Goal: Information Seeking & Learning: Learn about a topic

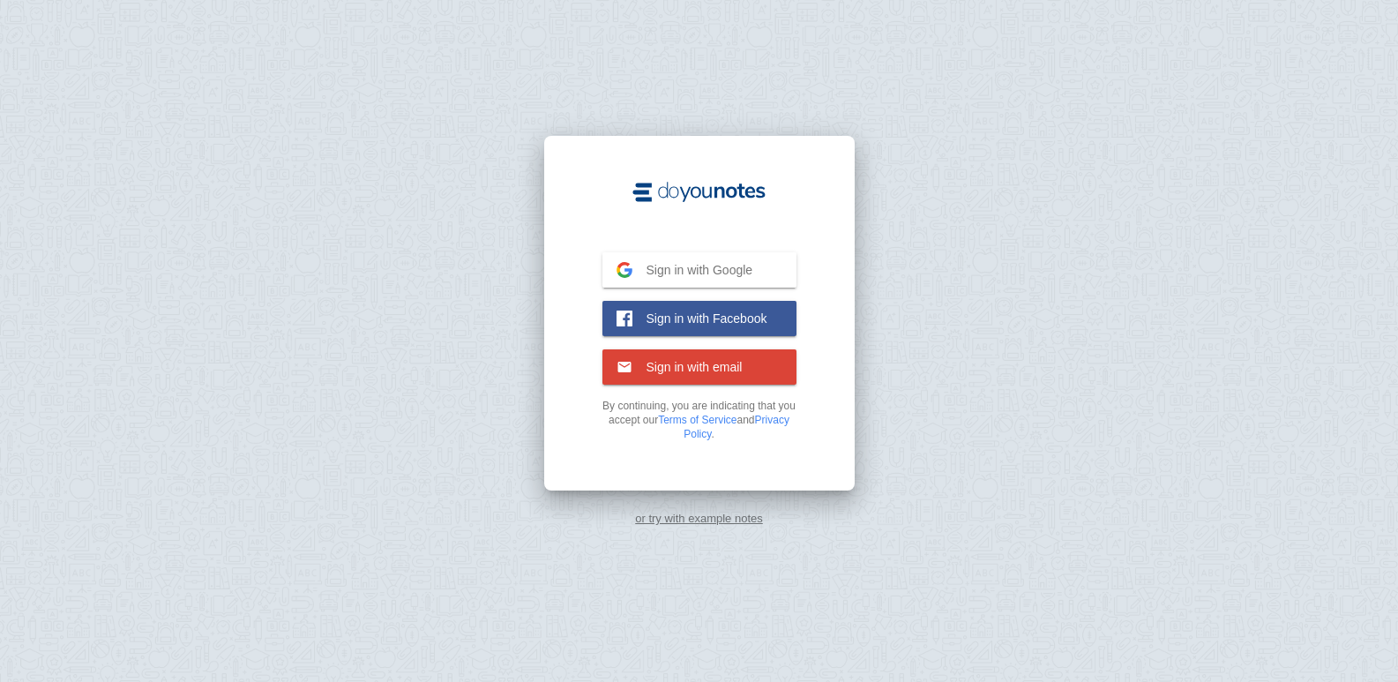
click at [674, 267] on span "Sign in with Google" at bounding box center [693, 270] width 121 height 16
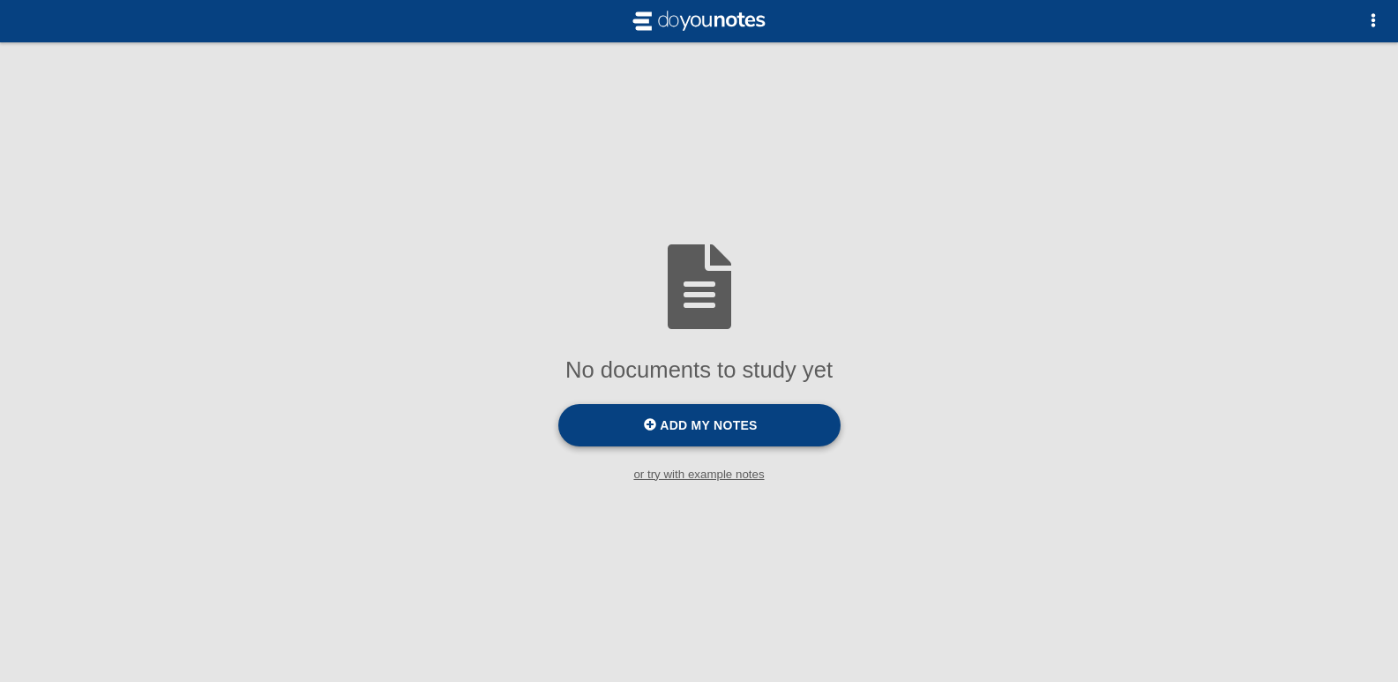
click at [682, 423] on span "Add my notes" at bounding box center [708, 425] width 97 height 14
click at [0, 0] on input "Add my notes" at bounding box center [0, 0] width 0 height 0
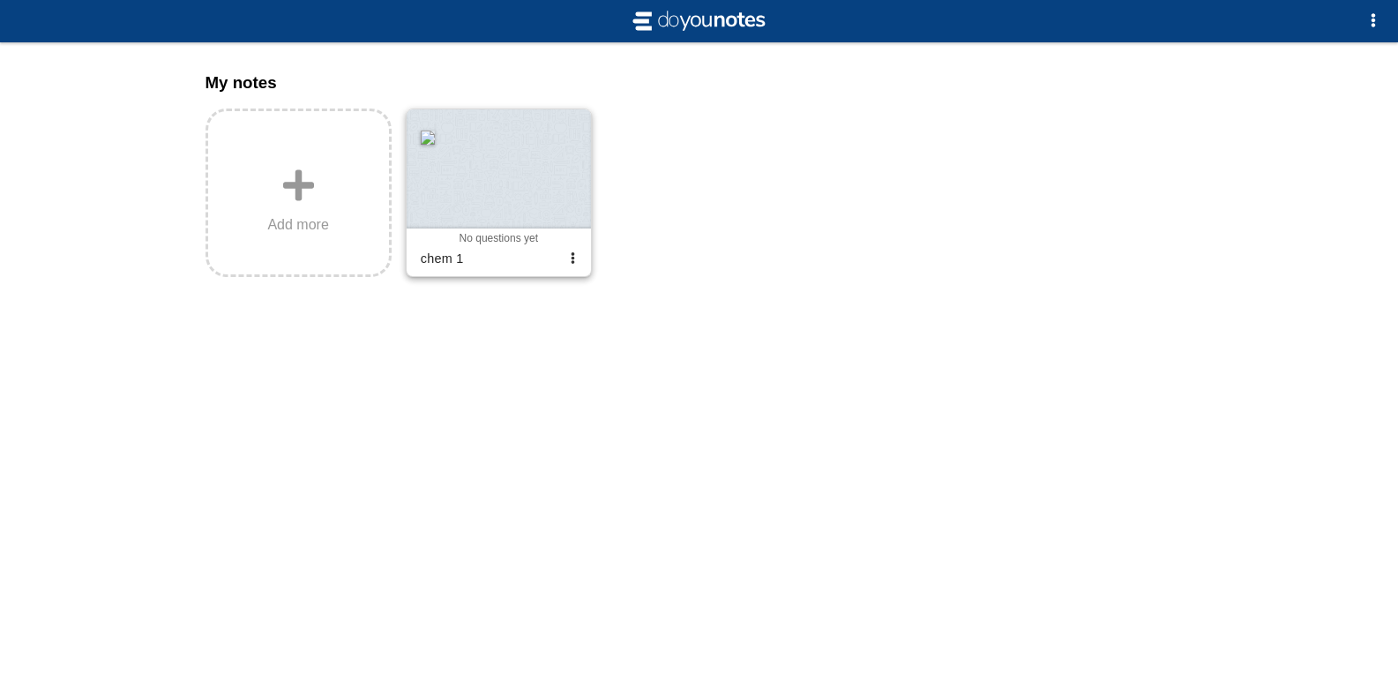
click at [521, 224] on div at bounding box center [499, 168] width 184 height 119
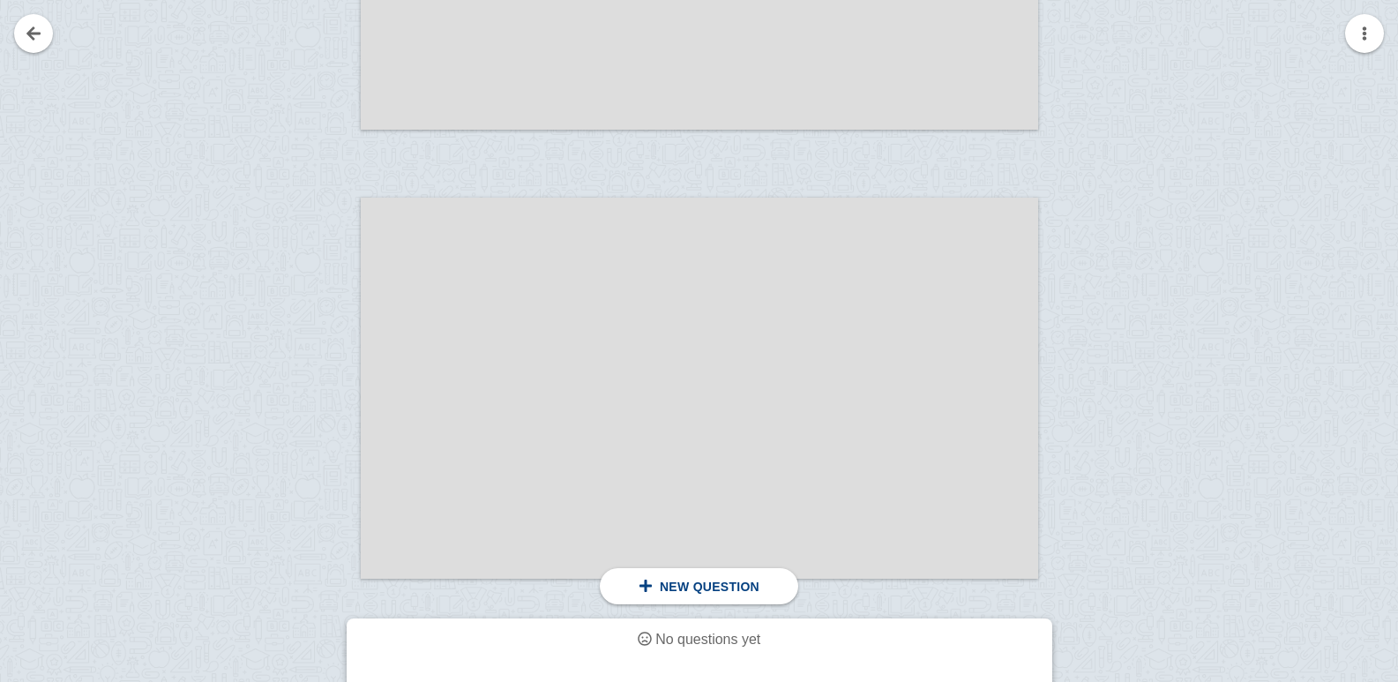
scroll to position [1059, 0]
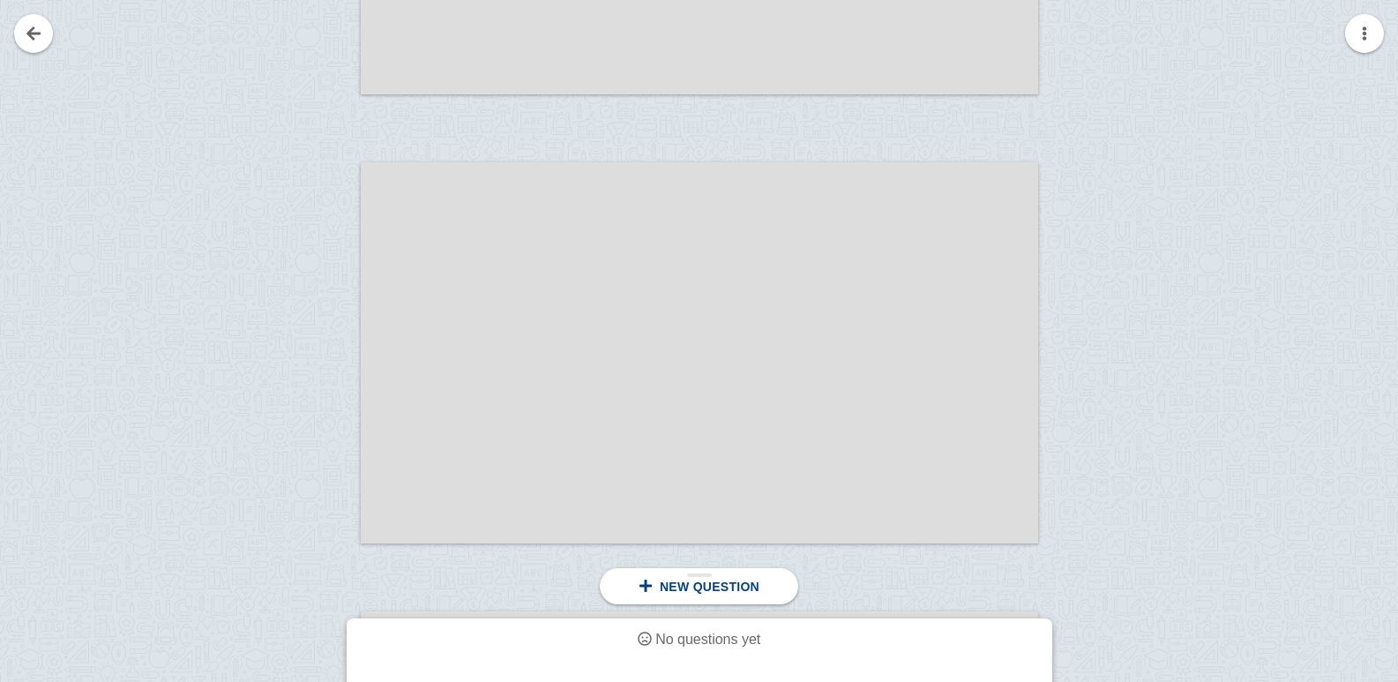
click at [721, 596] on div "New question" at bounding box center [699, 586] width 199 height 36
click at [30, 17] on link at bounding box center [33, 33] width 39 height 39
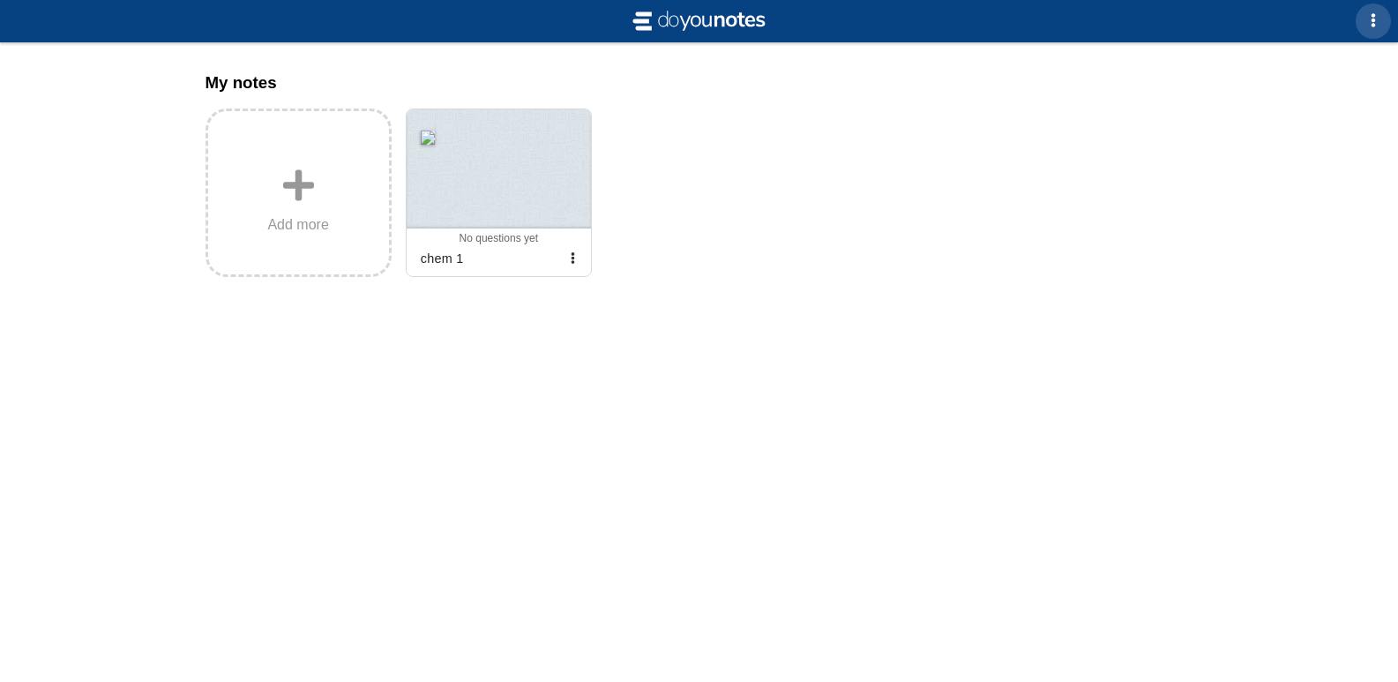
click at [1383, 11] on button "button" at bounding box center [1373, 21] width 35 height 35
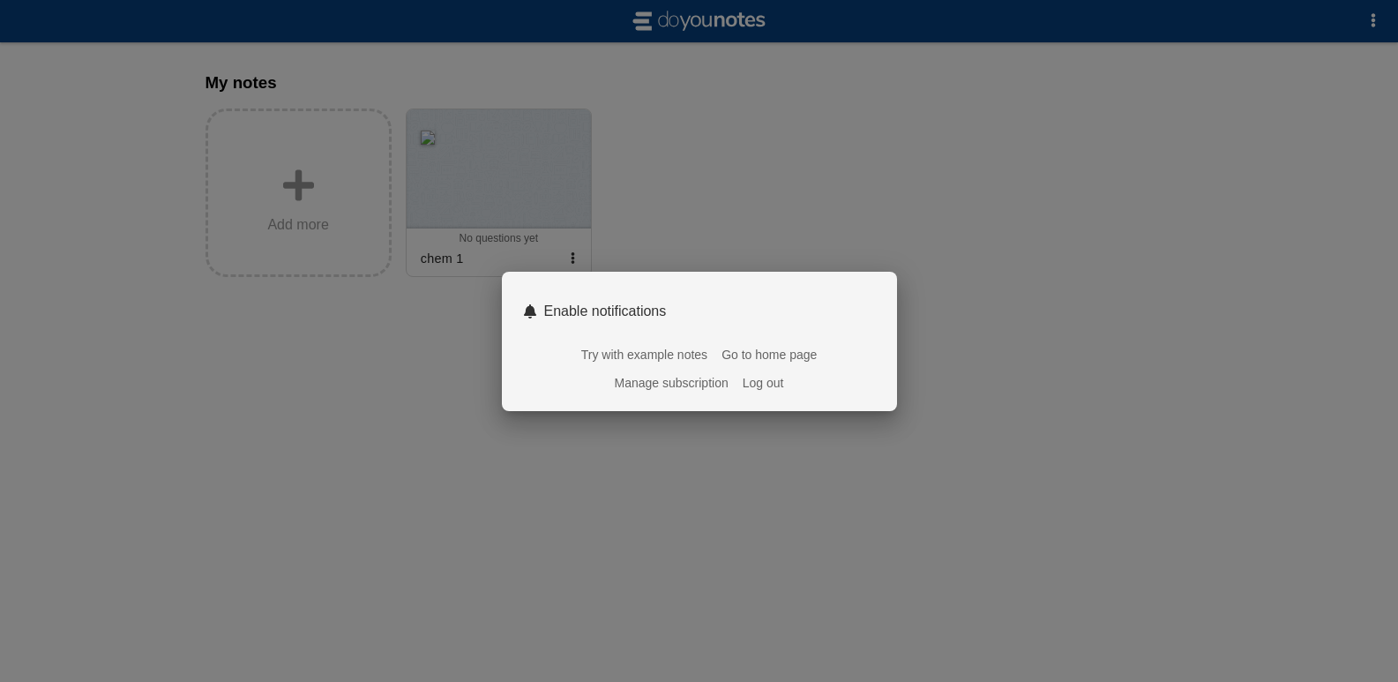
click at [972, 246] on div at bounding box center [699, 341] width 1398 height 682
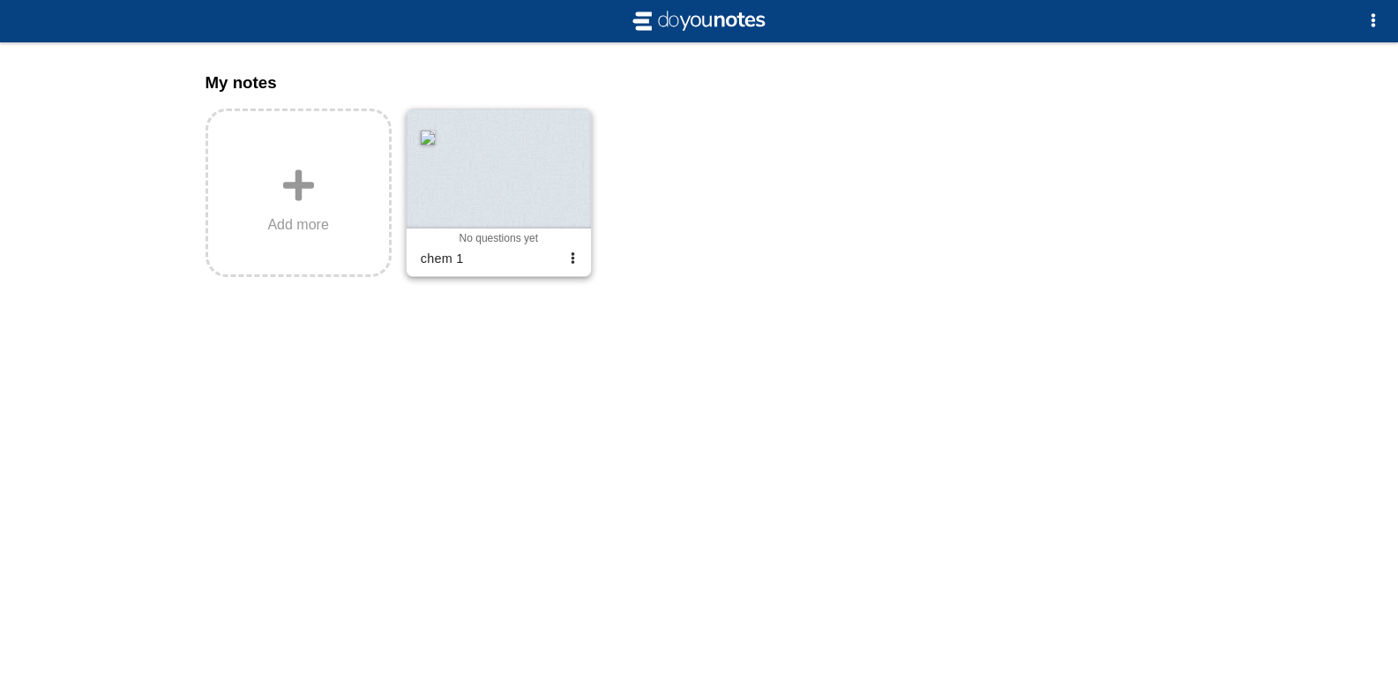
click at [465, 179] on div at bounding box center [499, 168] width 184 height 119
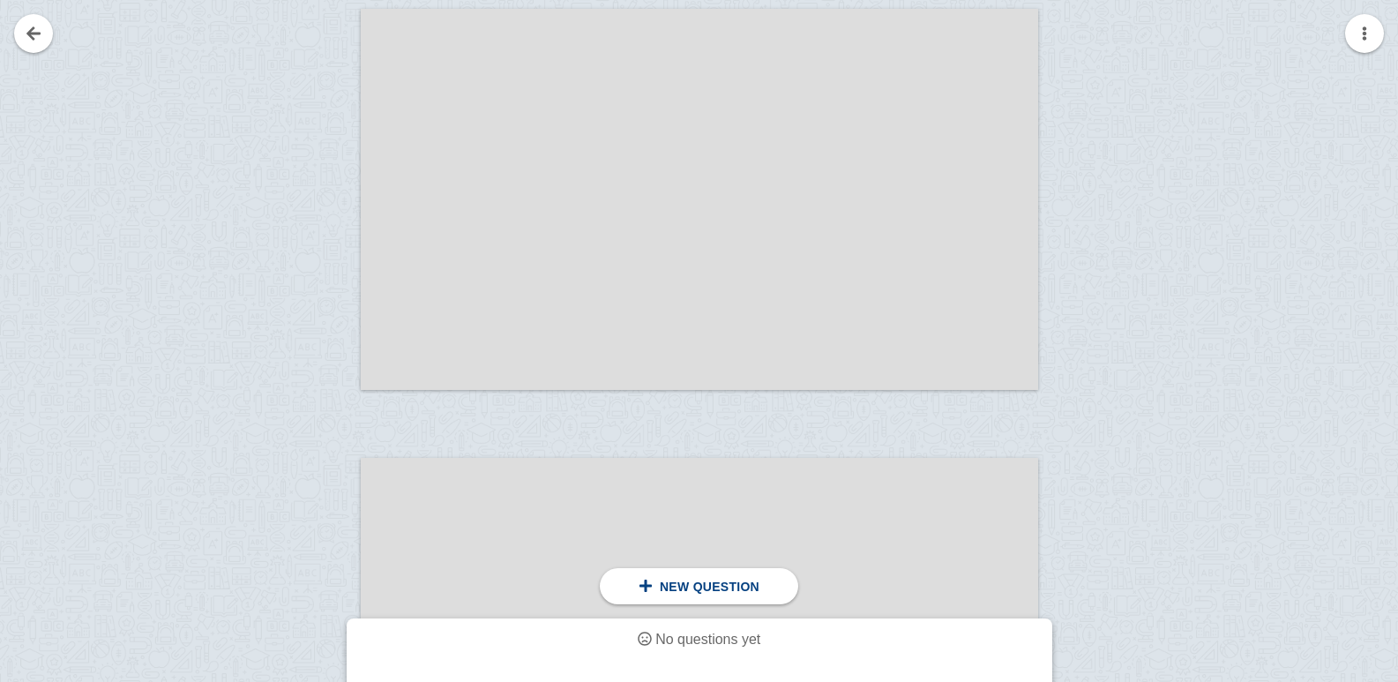
scroll to position [441, 0]
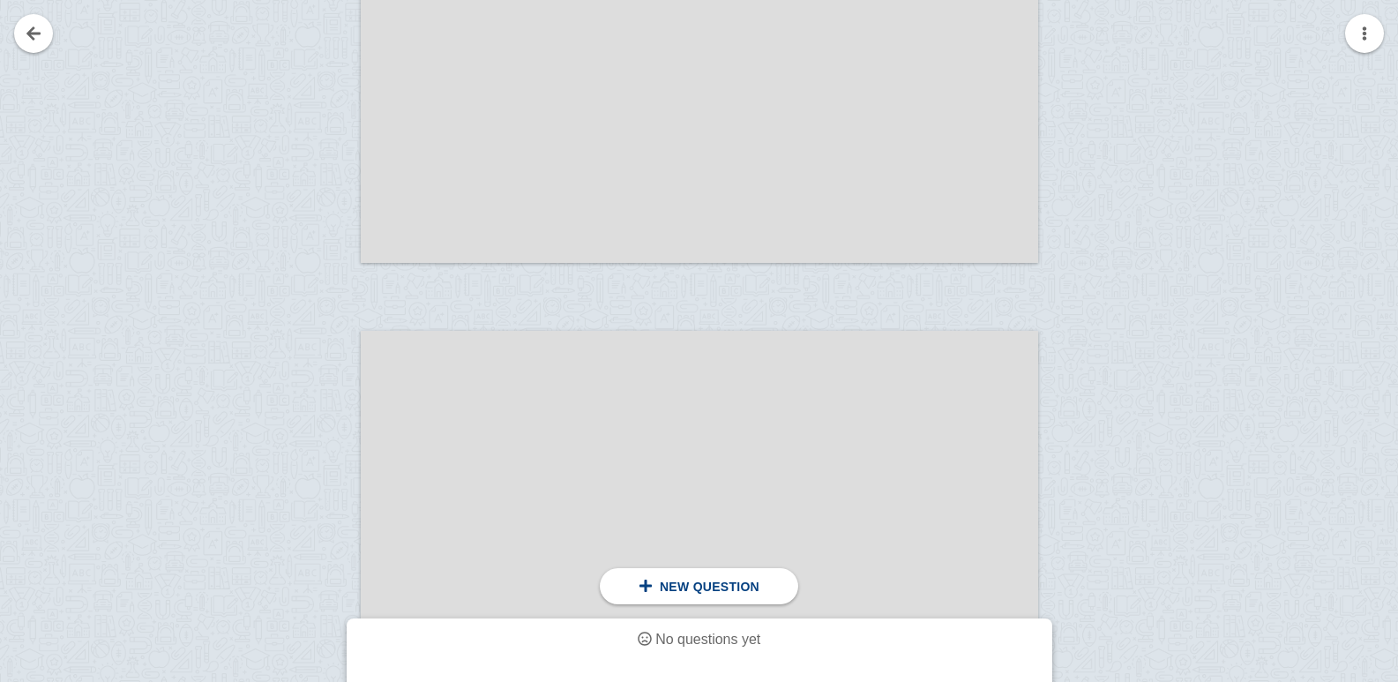
click at [664, 642] on span "No questions yet" at bounding box center [708, 639] width 105 height 15
click at [652, 585] on span at bounding box center [646, 586] width 14 height 14
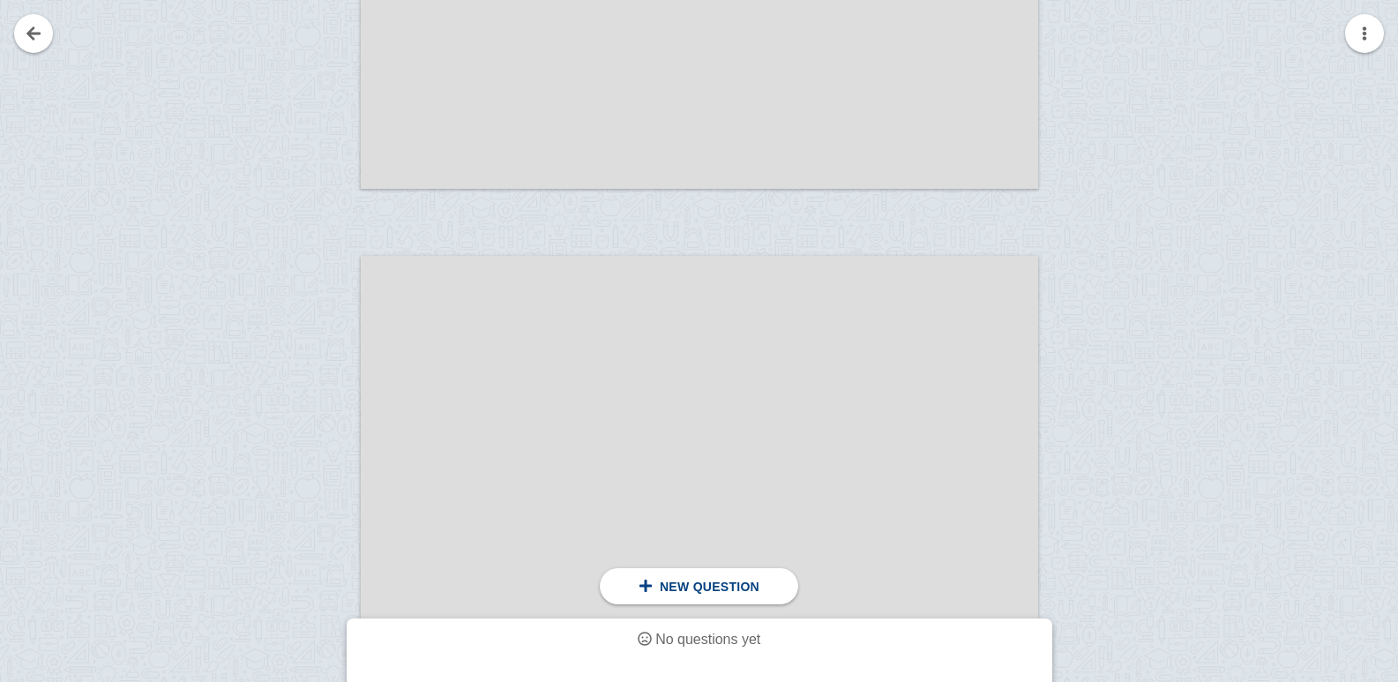
scroll to position [1941, 0]
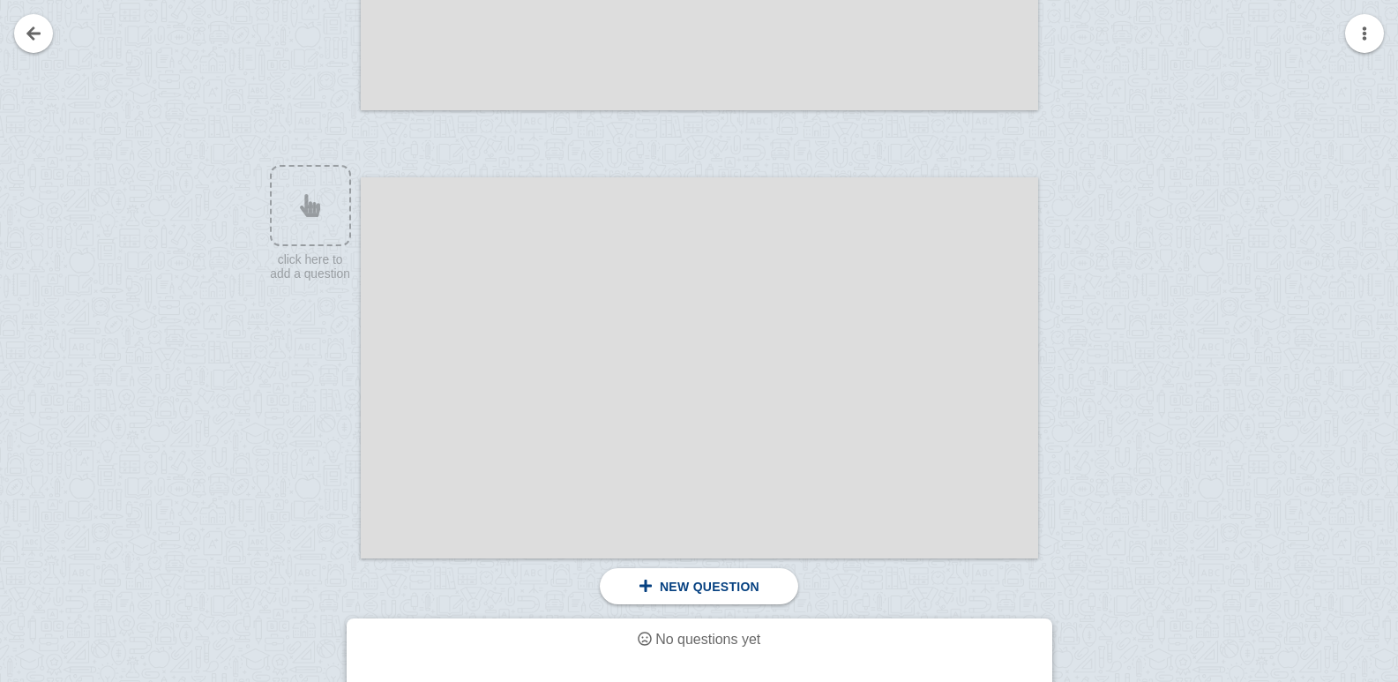
click at [382, 216] on div at bounding box center [700, 367] width 678 height 381
click at [448, 269] on div at bounding box center [700, 367] width 678 height 381
click at [583, 250] on div at bounding box center [700, 367] width 678 height 381
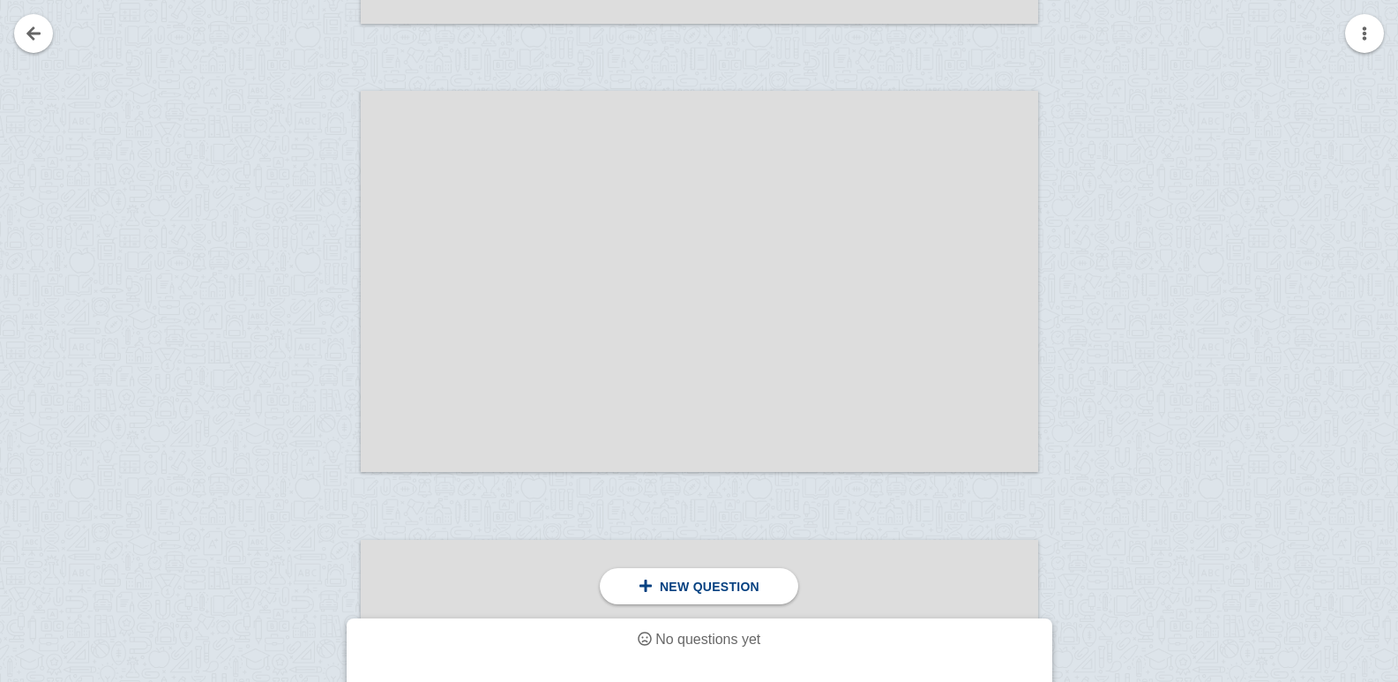
scroll to position [2029, 0]
click at [465, 177] on div at bounding box center [700, 279] width 678 height 381
click at [357, 150] on div at bounding box center [302, 296] width 118 height 381
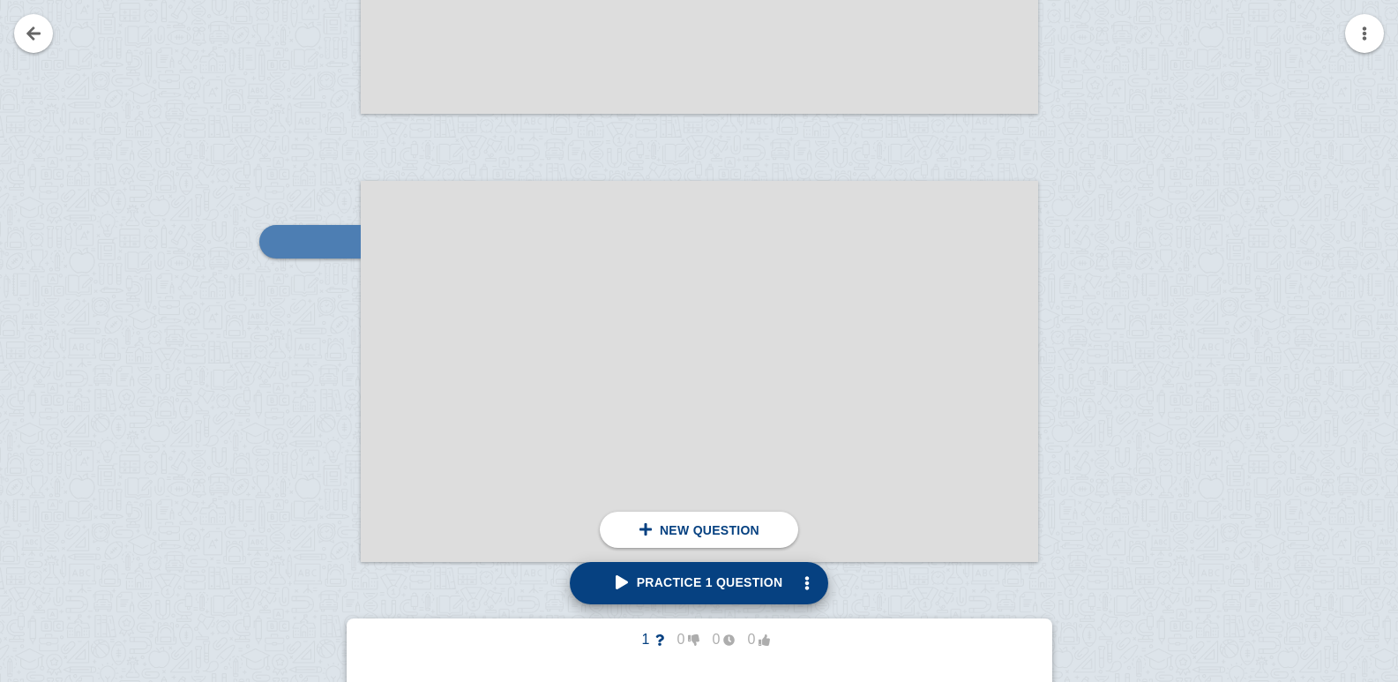
click at [635, 594] on link "Practice 1 question" at bounding box center [699, 583] width 259 height 42
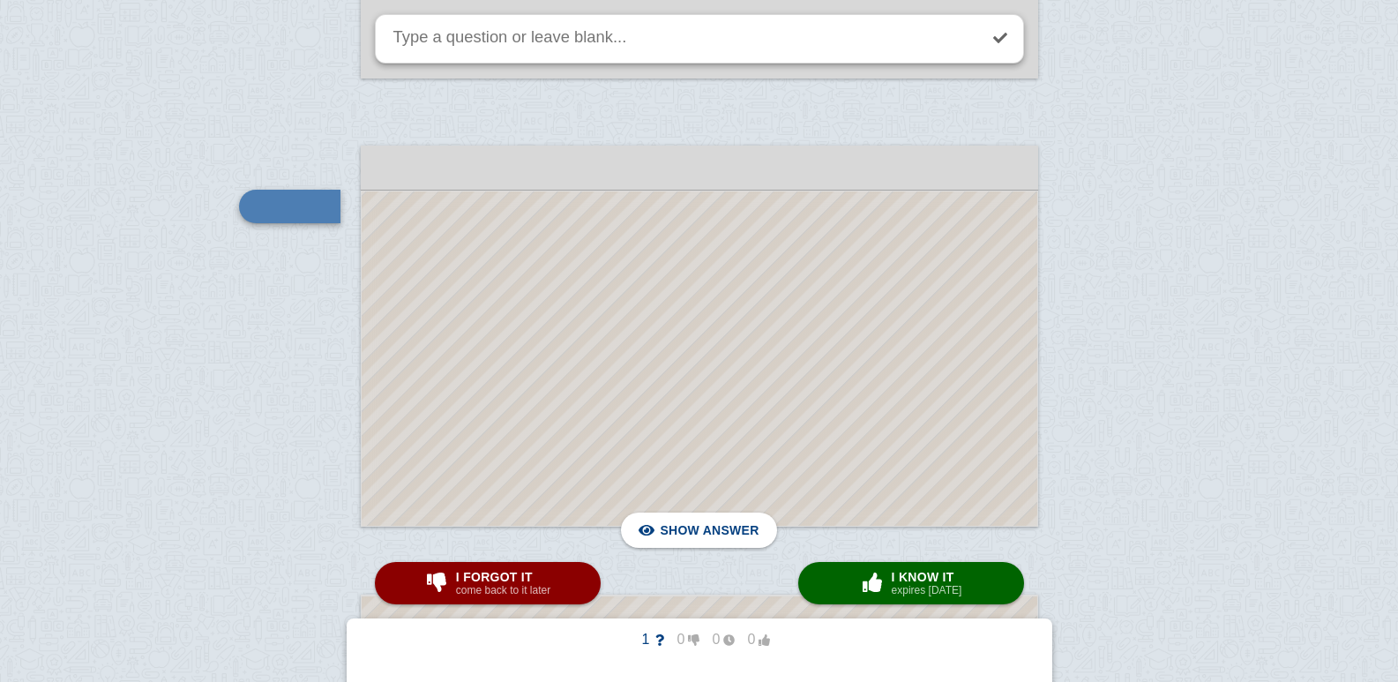
scroll to position [1938, 0]
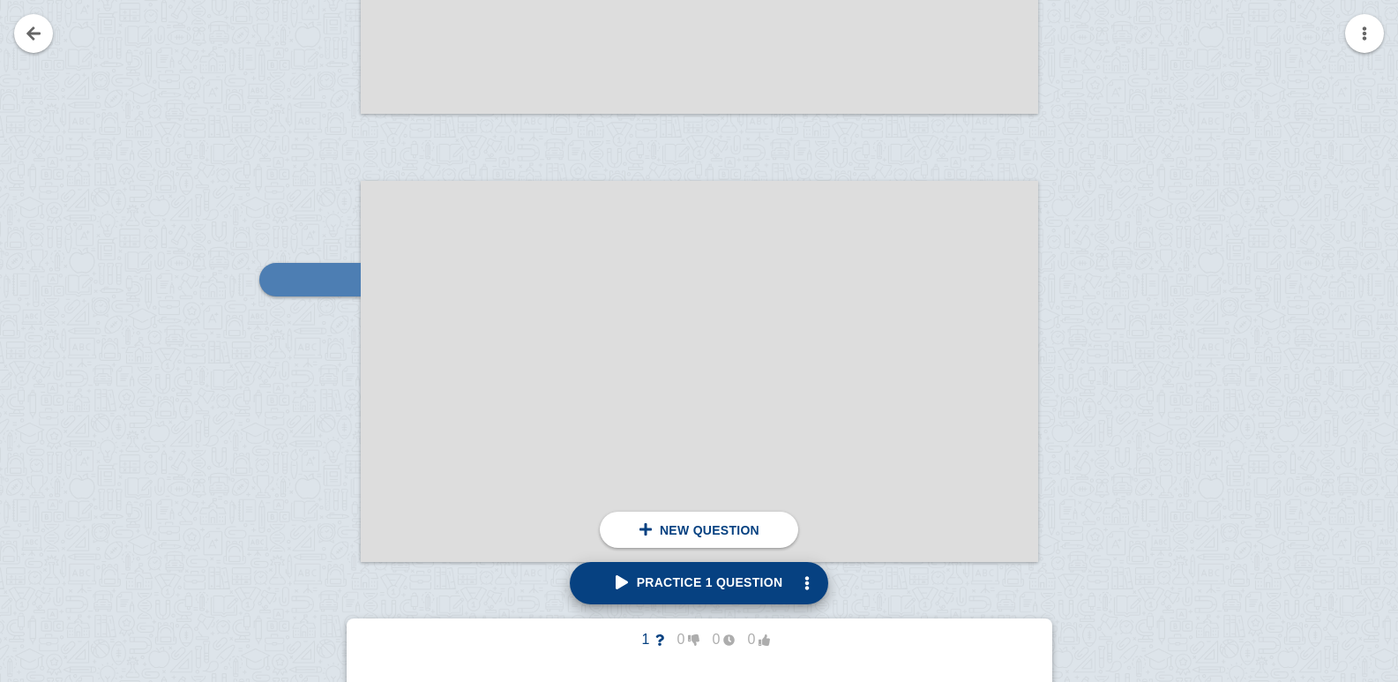
click at [661, 582] on span "Practice 1 question" at bounding box center [700, 582] width 168 height 14
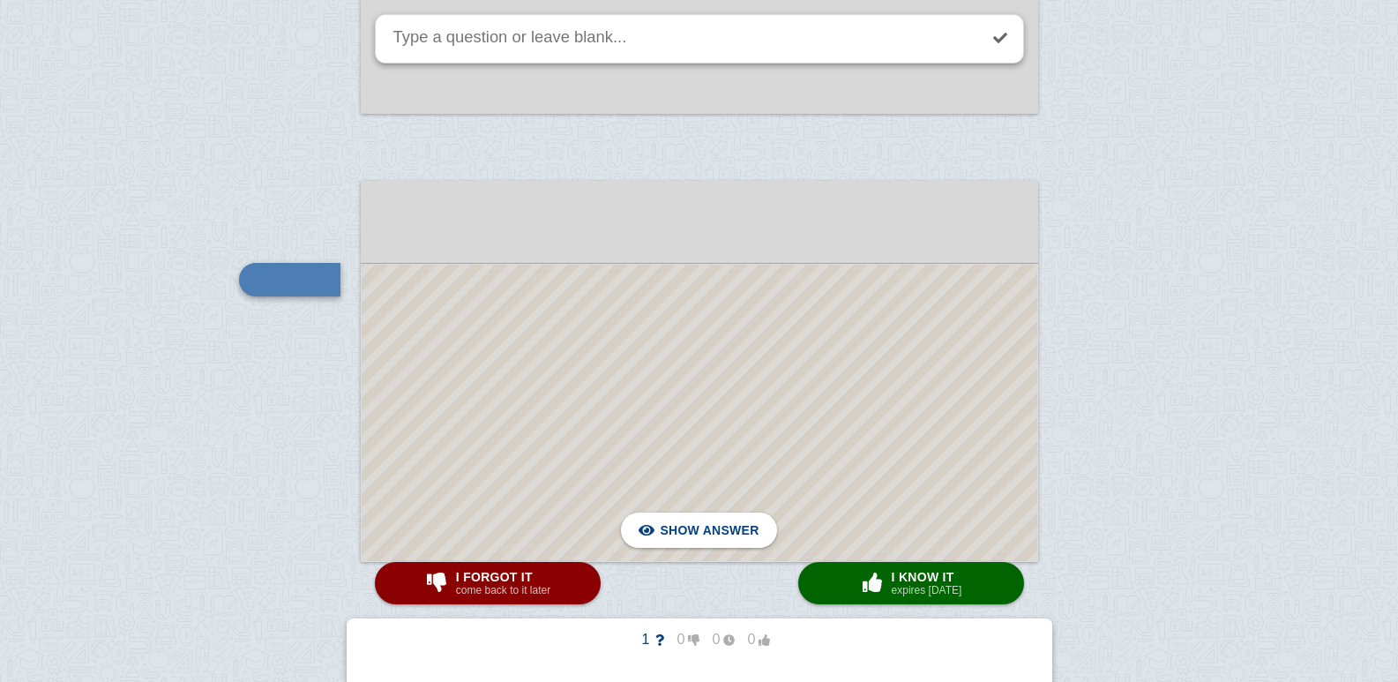
scroll to position [1976, 0]
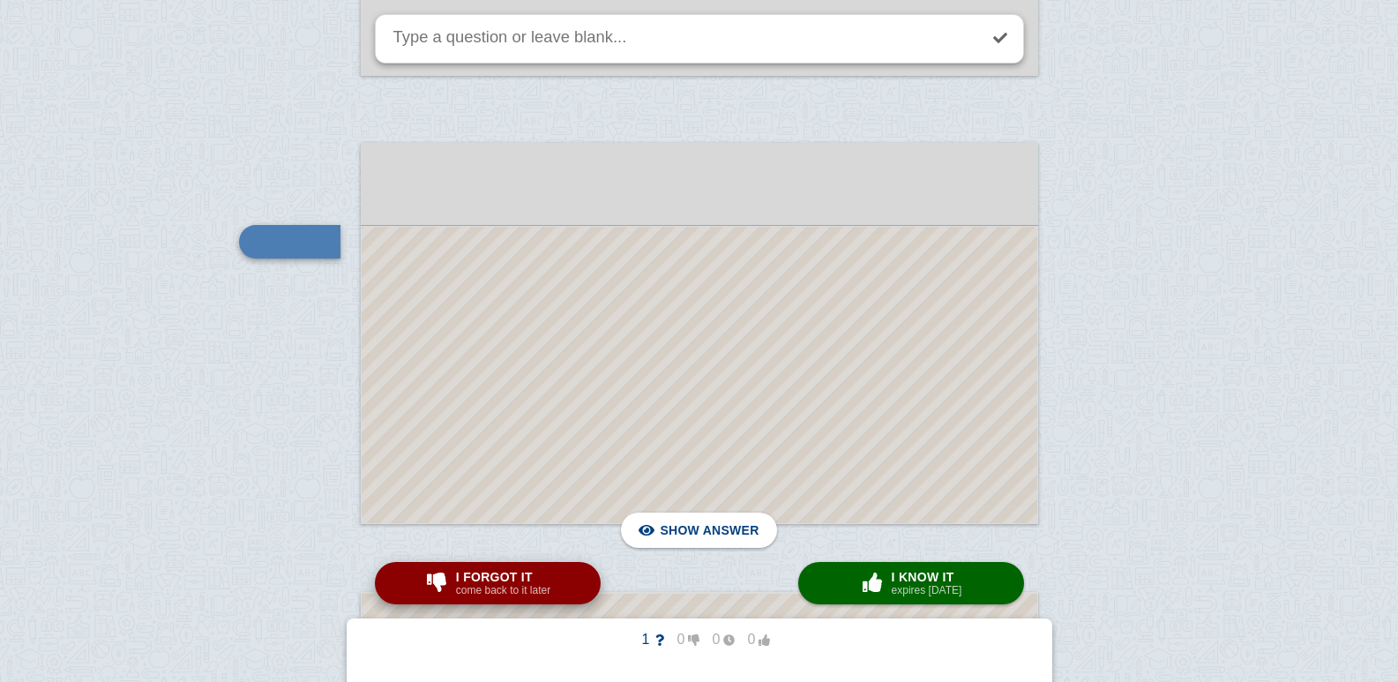
click at [507, 590] on small "come back to it later" at bounding box center [503, 590] width 94 height 12
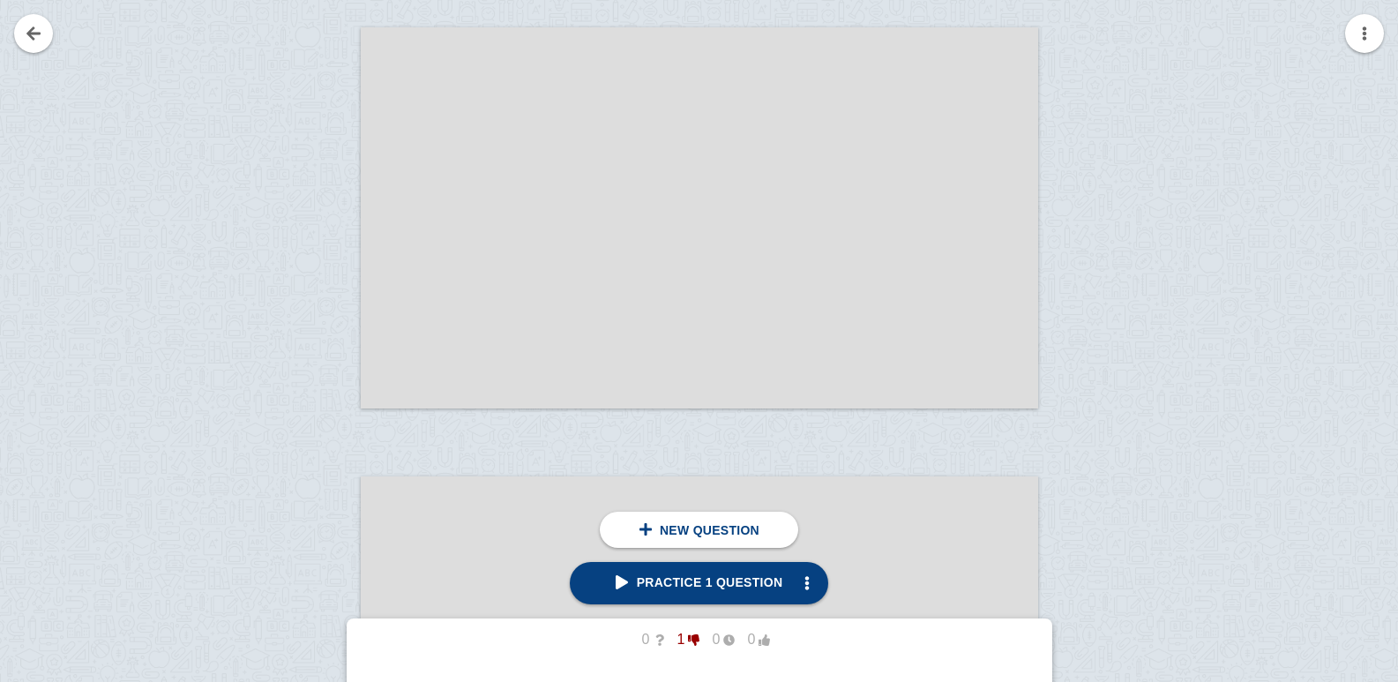
scroll to position [2575, 0]
